Goal: Transaction & Acquisition: Purchase product/service

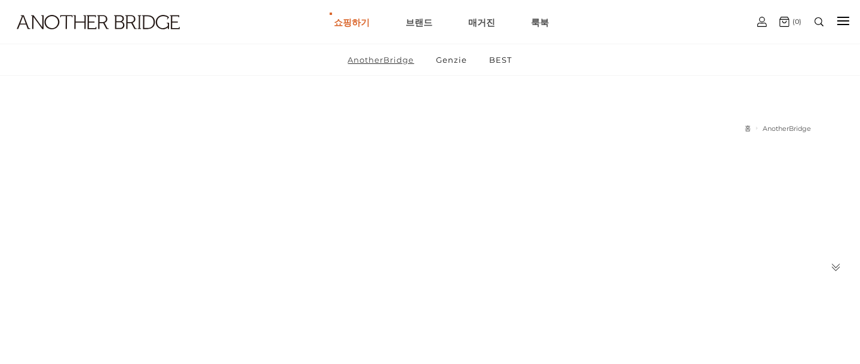
click at [387, 61] on link "AnotherBridge" at bounding box center [381, 59] width 87 height 31
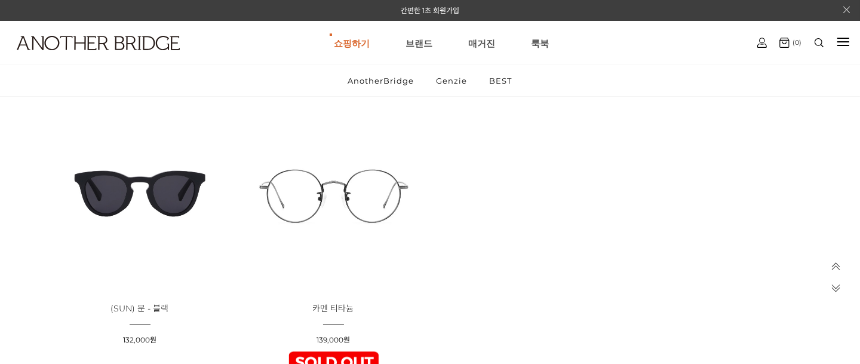
scroll to position [2323, 0]
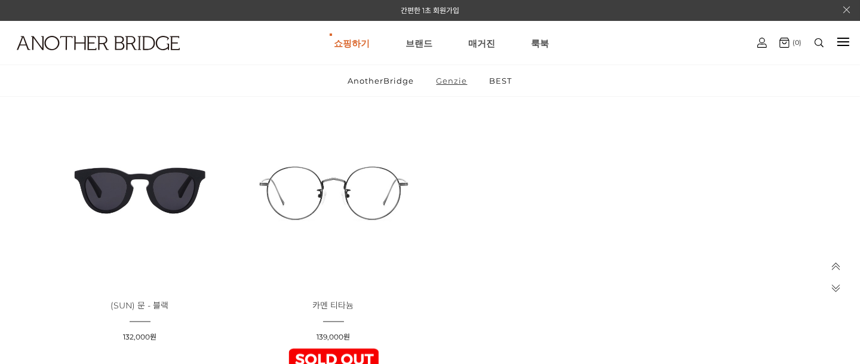
click at [458, 79] on link "Genzie" at bounding box center [451, 80] width 51 height 31
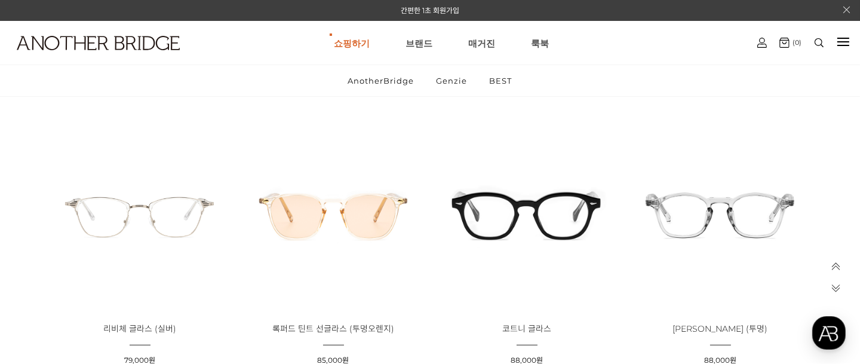
scroll to position [955, 0]
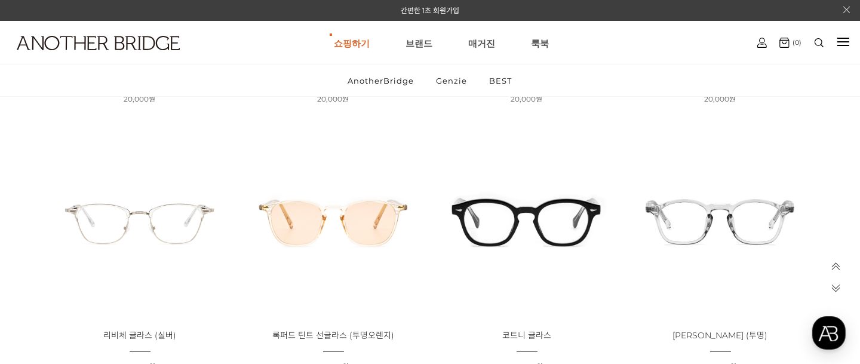
click at [581, 198] on img at bounding box center [526, 220] width 185 height 185
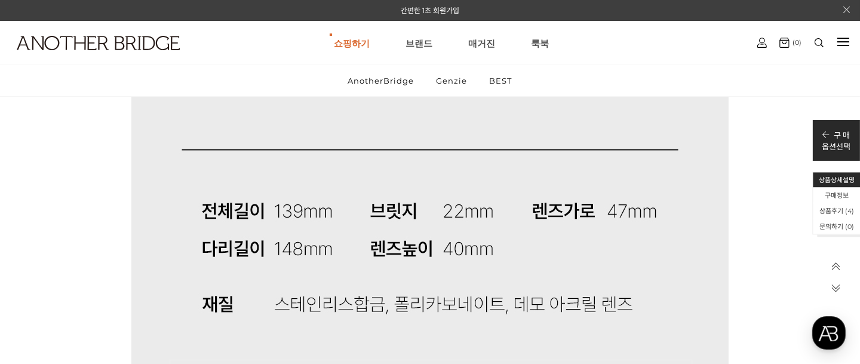
scroll to position [10513, 0]
